Goal: Contribute content

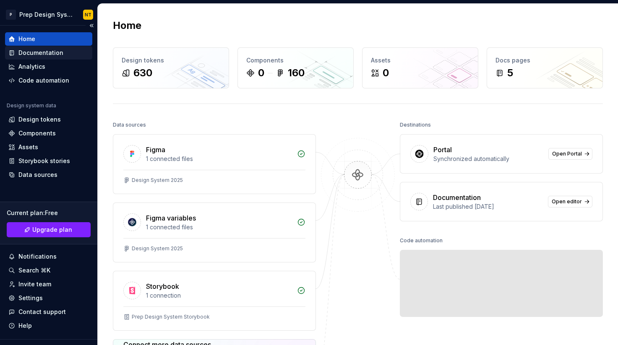
click at [57, 56] on div "Documentation" at bounding box center [40, 53] width 45 height 8
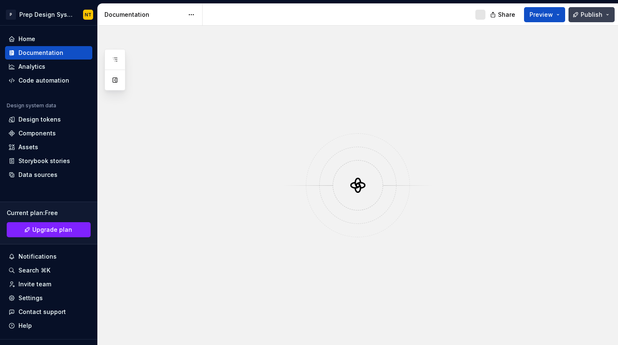
click at [588, 13] on span "Publish" at bounding box center [592, 14] width 22 height 8
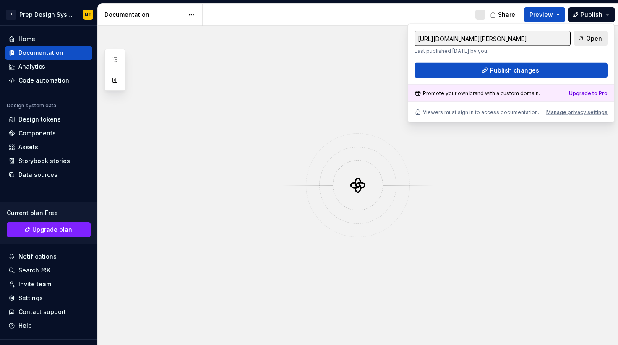
click at [594, 41] on span "Open" at bounding box center [594, 38] width 16 height 8
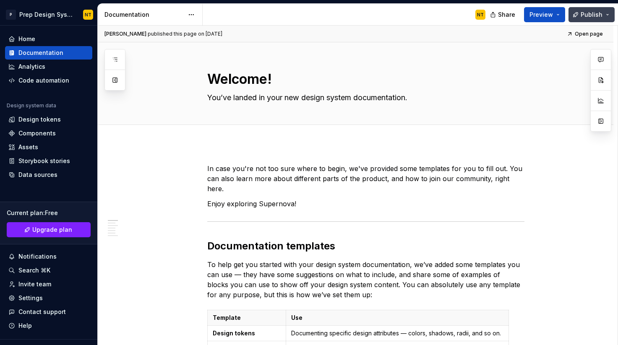
click at [594, 16] on span "Publish" at bounding box center [592, 14] width 22 height 8
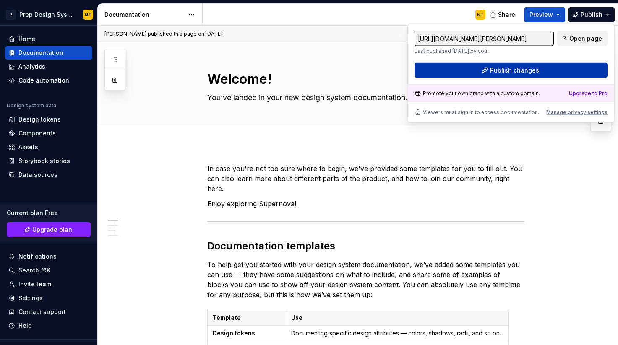
click at [556, 64] on button "Publish changes" at bounding box center [511, 70] width 193 height 15
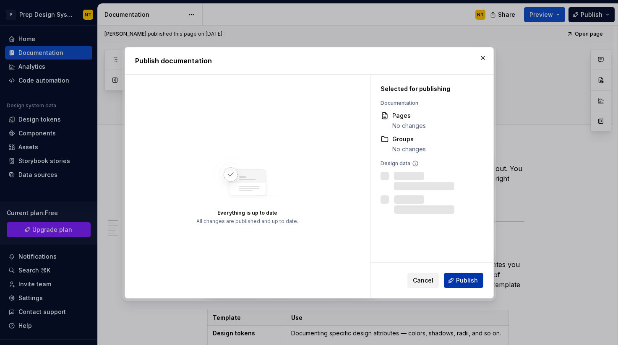
click at [470, 283] on span "Publish" at bounding box center [467, 281] width 22 height 8
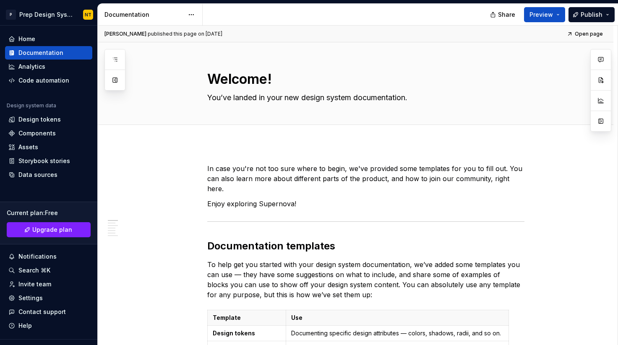
type textarea "*"
